Goal: Task Accomplishment & Management: Use online tool/utility

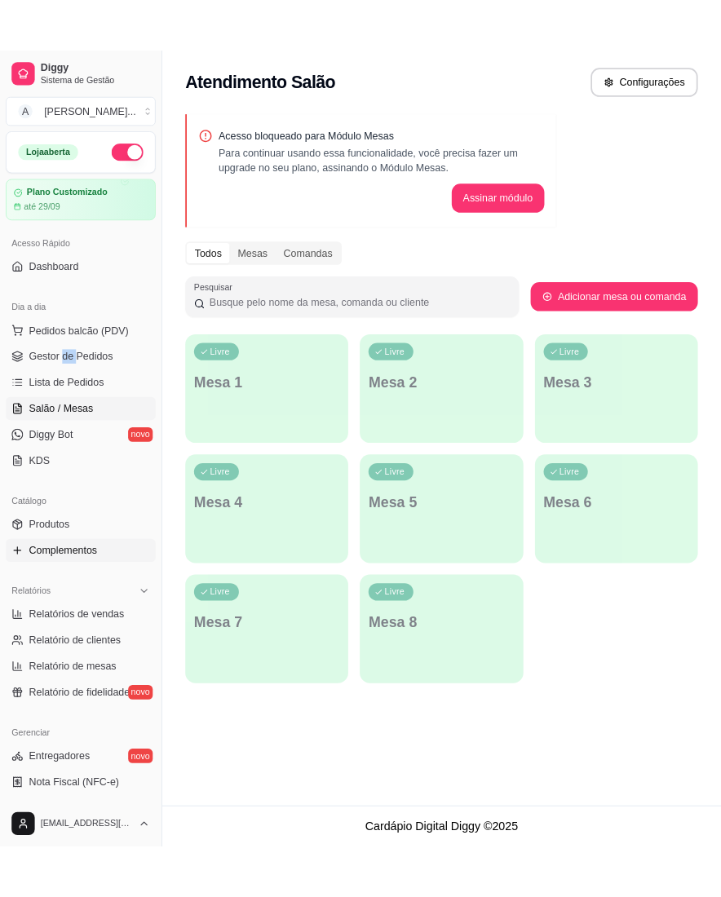
scroll to position [217, 0]
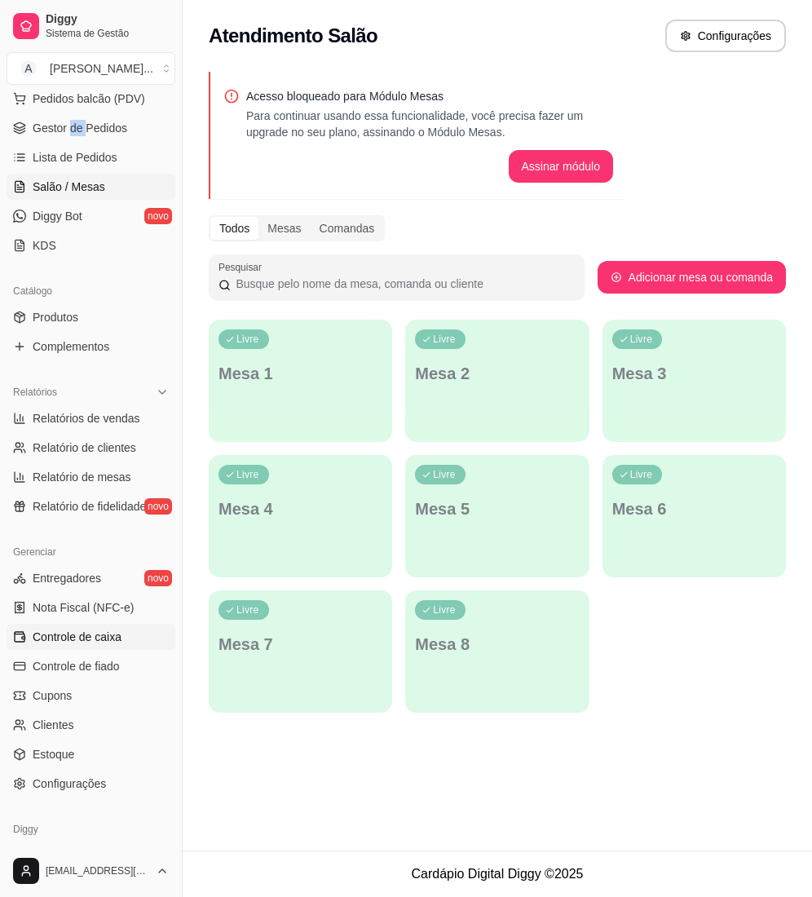
click at [104, 646] on link "Controle de caixa" at bounding box center [91, 637] width 169 height 26
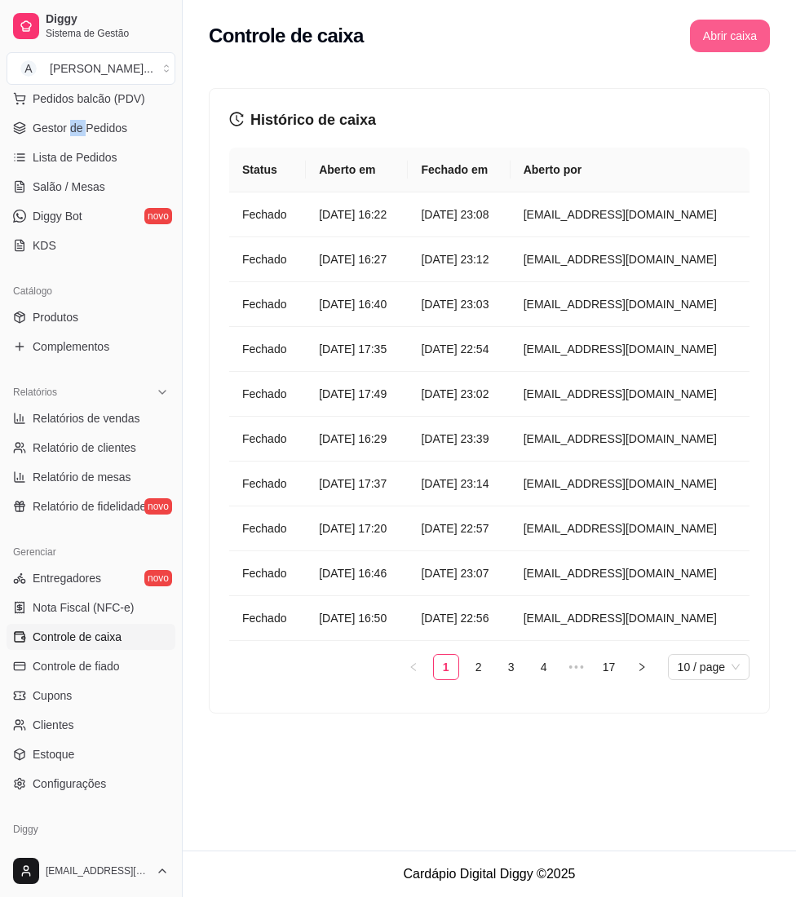
click at [710, 29] on button "Abrir caixa" at bounding box center [730, 36] width 80 height 33
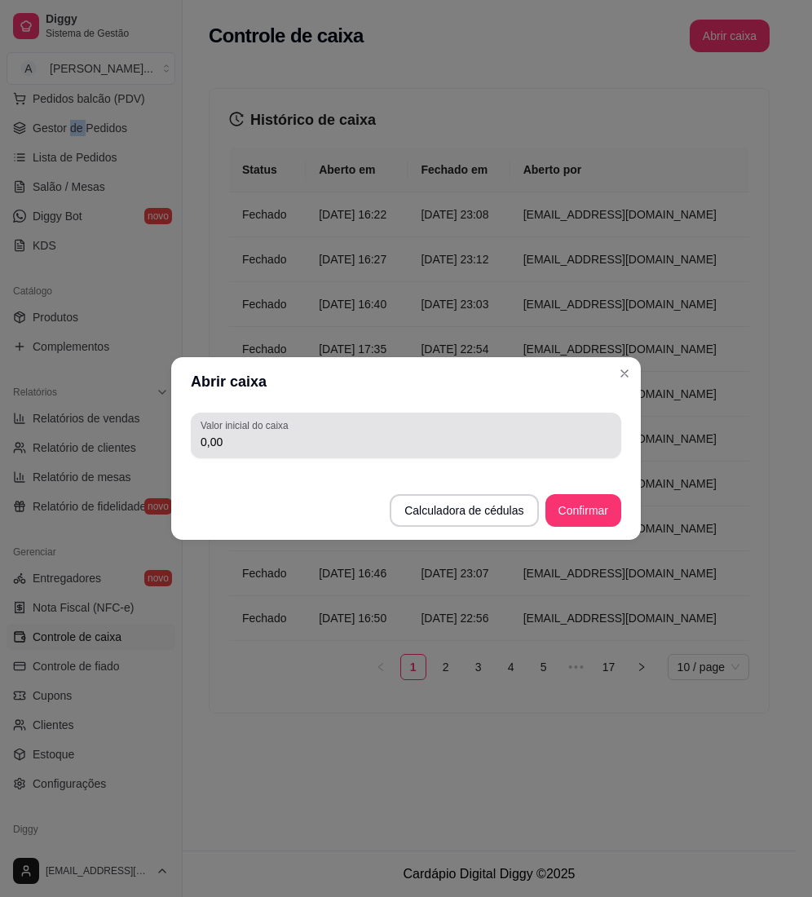
click at [591, 450] on div "0,00" at bounding box center [406, 435] width 411 height 33
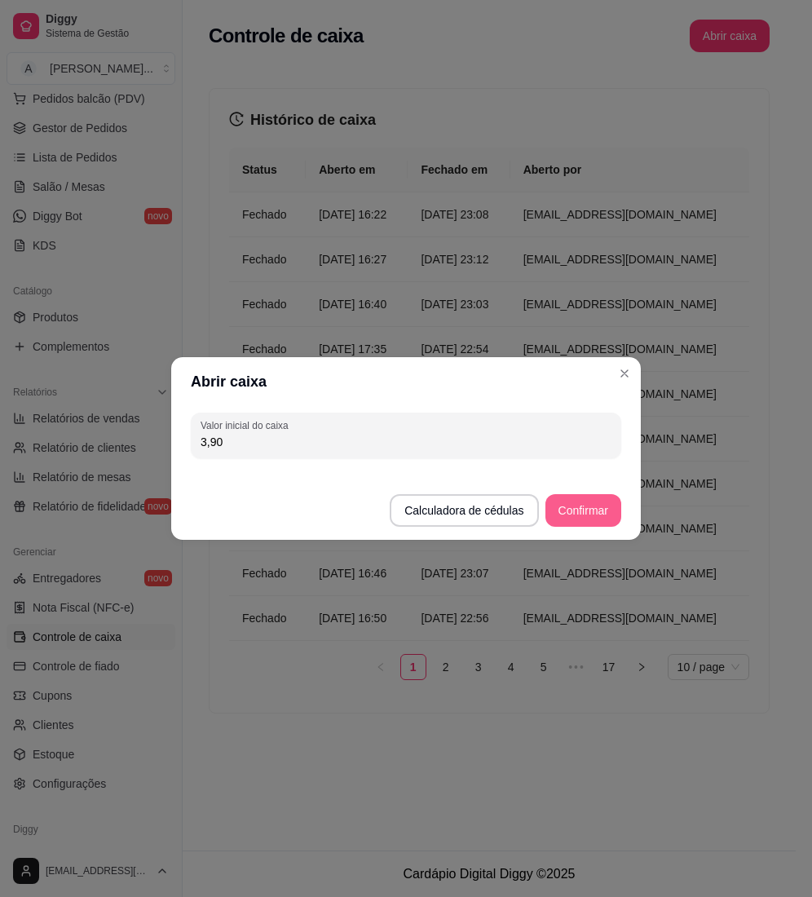
type input "3,90"
click at [576, 516] on button "Confirmar" at bounding box center [584, 510] width 76 height 33
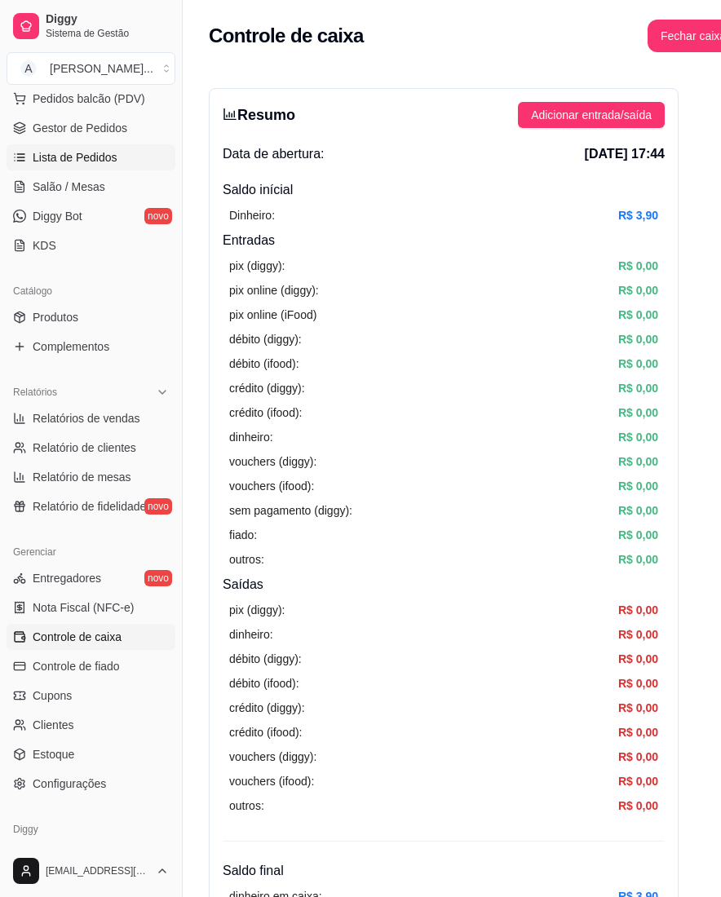
click at [63, 160] on span "Lista de Pedidos" at bounding box center [75, 157] width 85 height 16
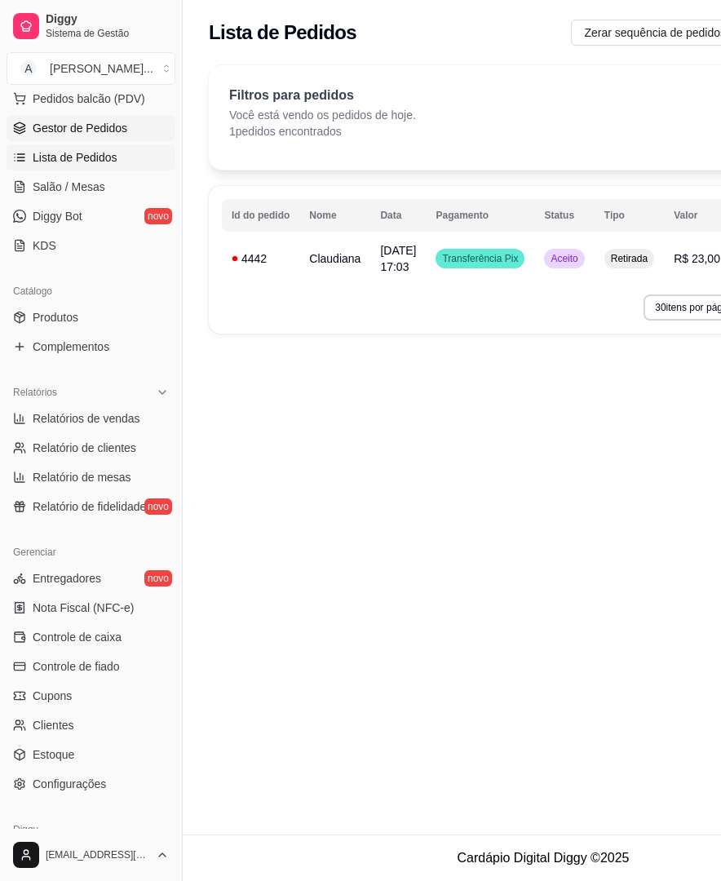
click at [73, 140] on link "Gestor de Pedidos" at bounding box center [91, 128] width 169 height 26
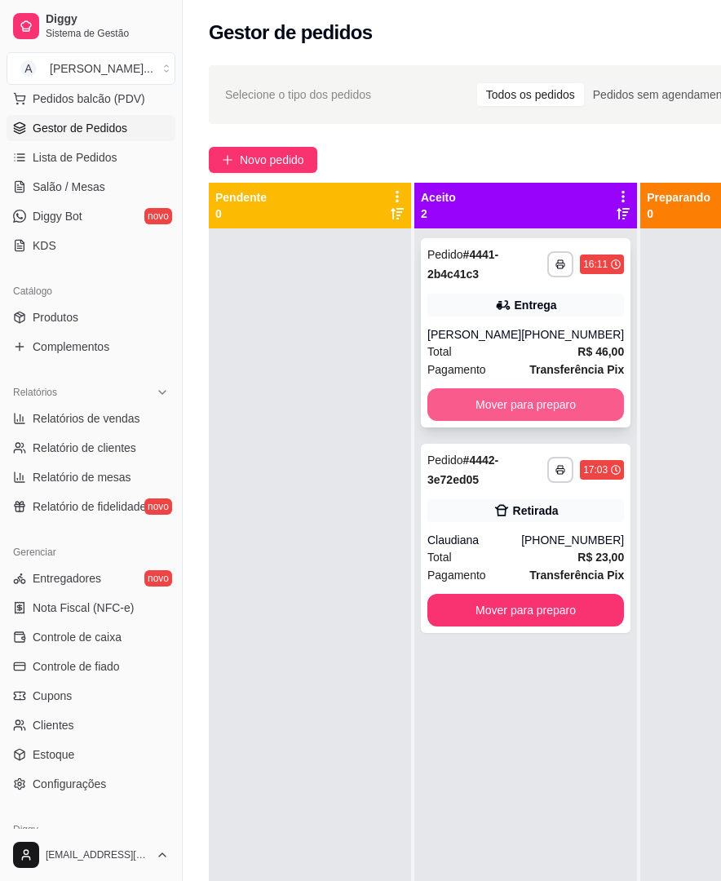
click at [517, 402] on button "Mover para preparo" at bounding box center [525, 404] width 197 height 33
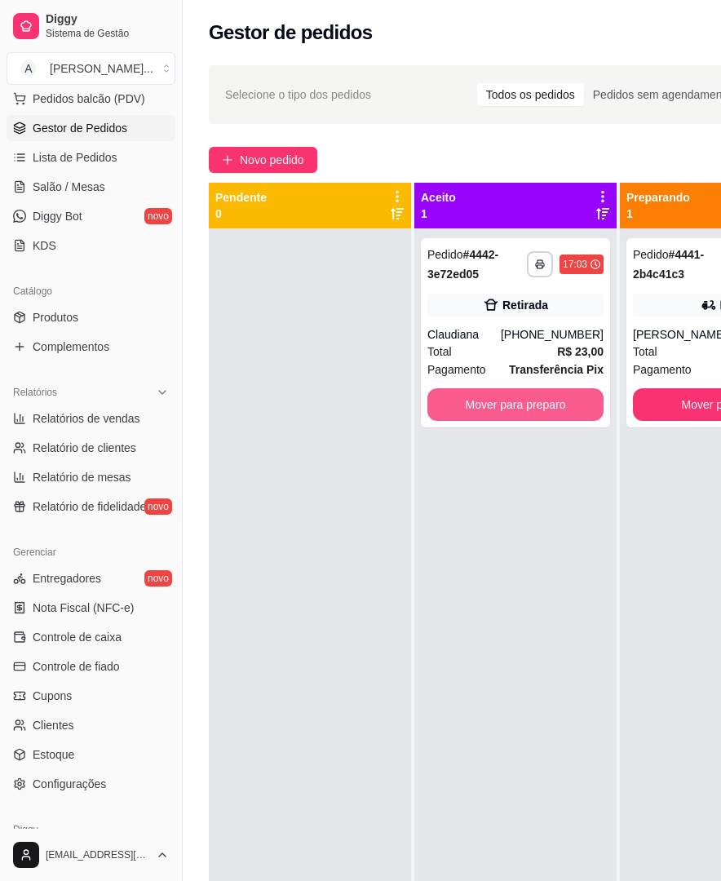
click at [517, 402] on button "Mover para preparo" at bounding box center [515, 404] width 176 height 33
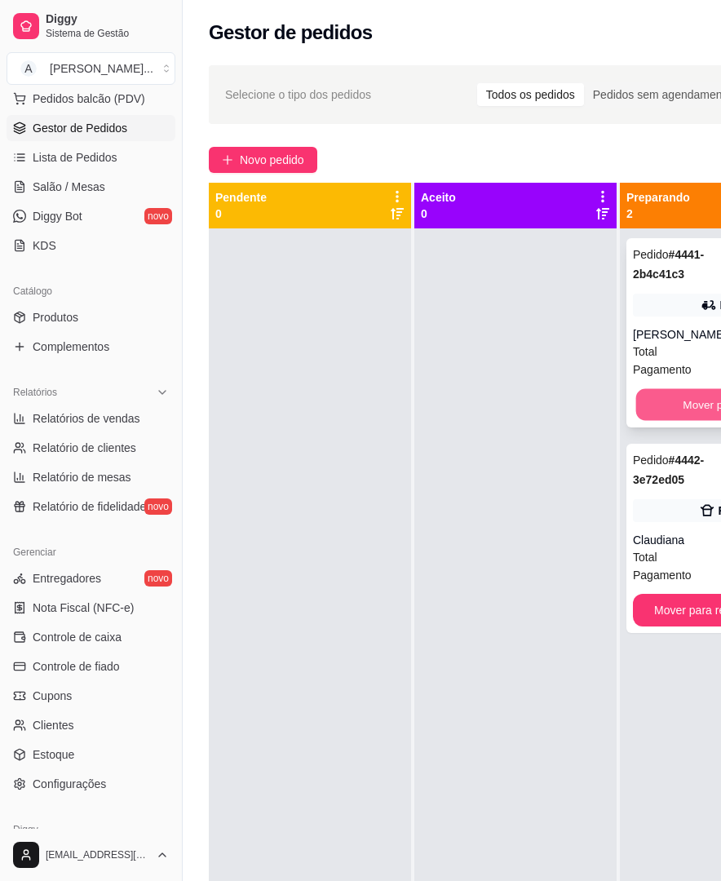
click at [638, 396] on button "Mover para entrega" at bounding box center [731, 405] width 191 height 32
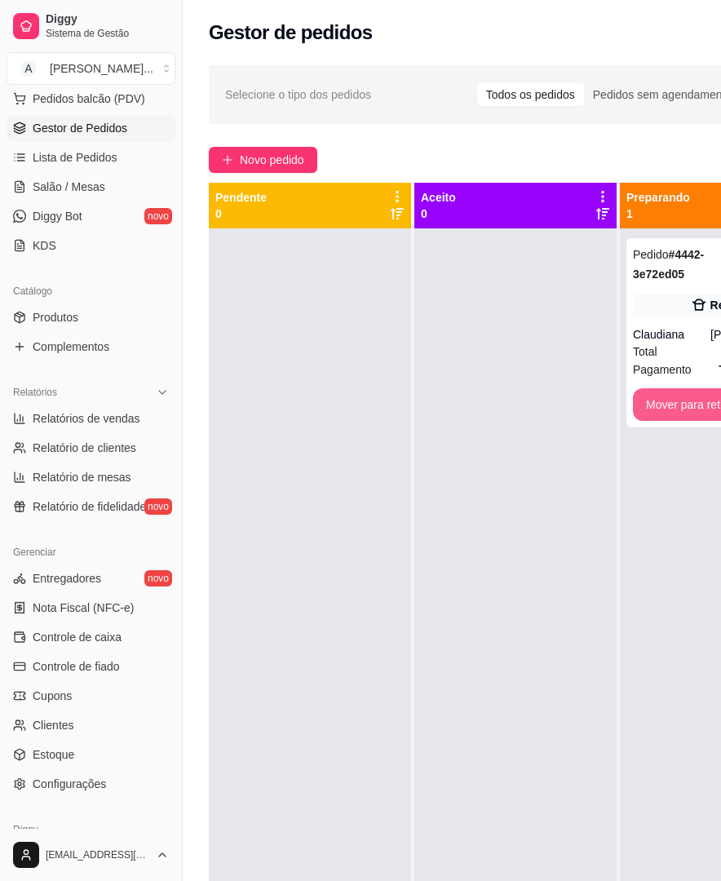
click at [638, 396] on button "Mover para retirada disponível" at bounding box center [723, 404] width 180 height 33
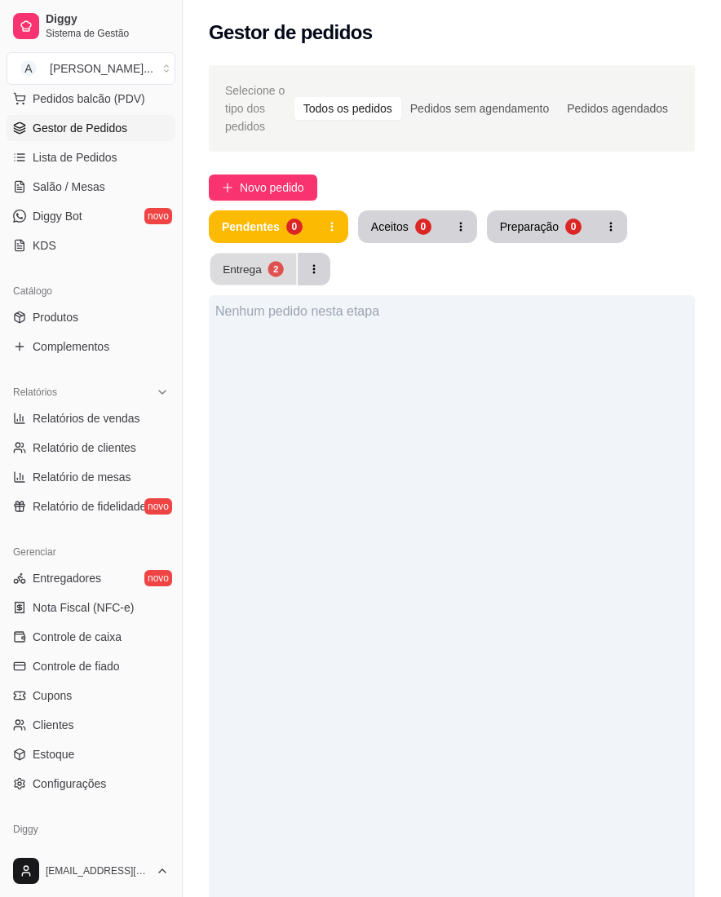
click at [294, 284] on button "Entrega 2" at bounding box center [253, 270] width 86 height 32
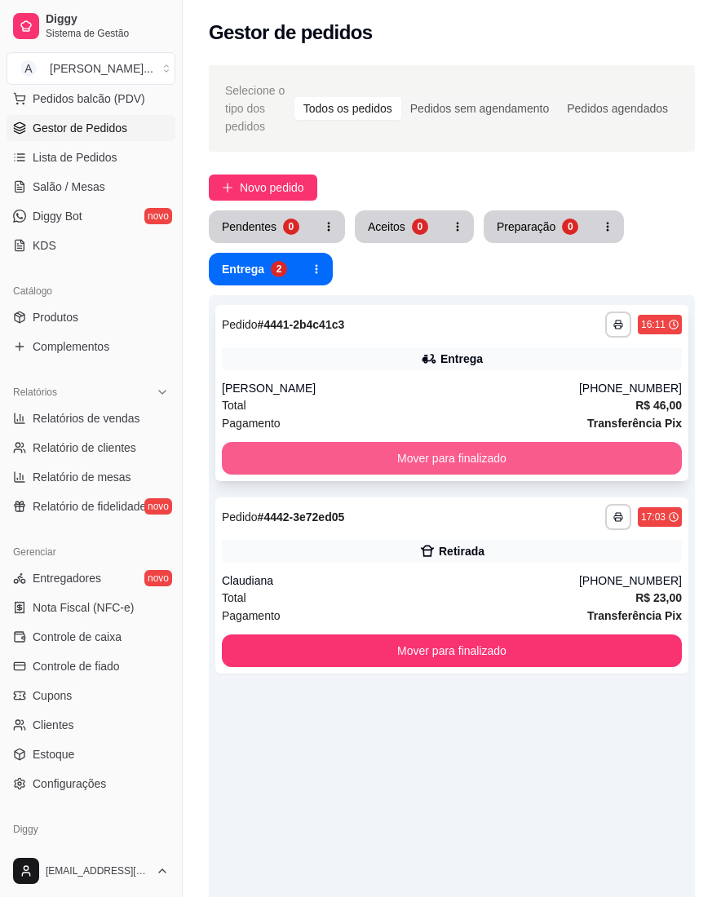
click at [421, 445] on button "Mover para finalizado" at bounding box center [452, 458] width 460 height 33
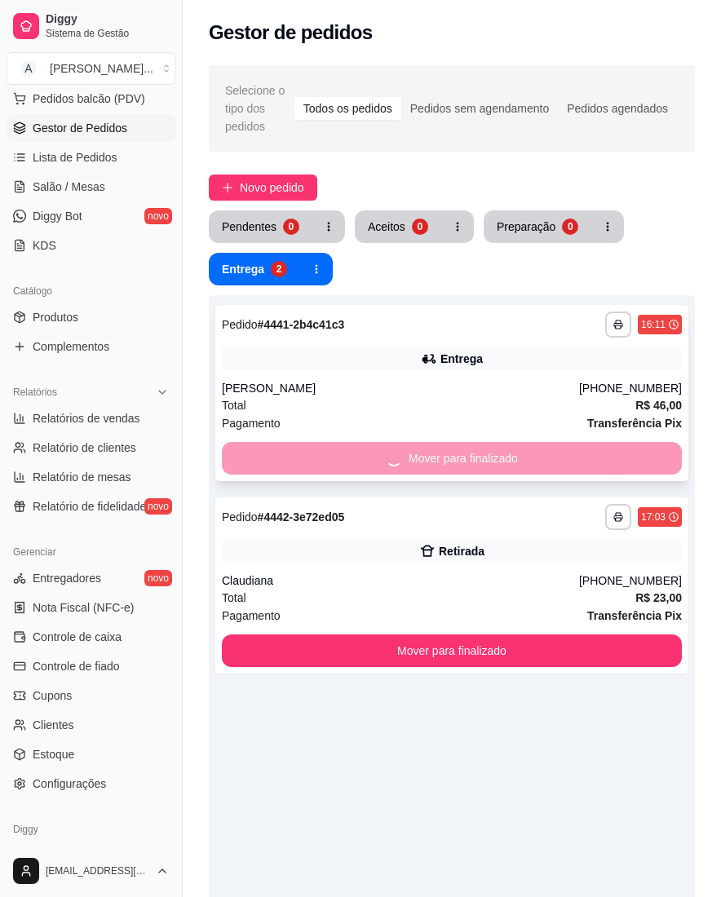
click at [421, 635] on button "Mover para finalizado" at bounding box center [452, 651] width 460 height 33
